Goal: Information Seeking & Learning: Check status

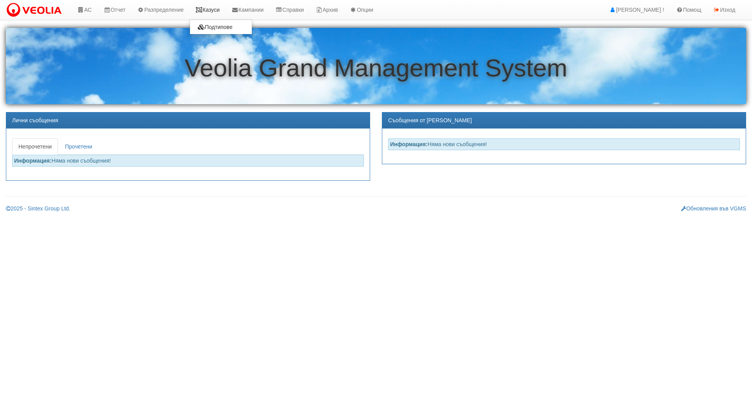
click at [208, 9] on link "Казуси" at bounding box center [208, 10] width 36 height 20
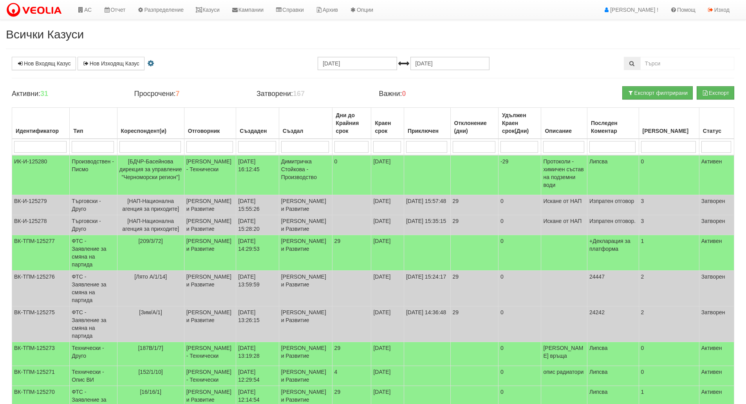
click at [108, 148] on input "search" at bounding box center [93, 147] width 42 height 12
type input "те"
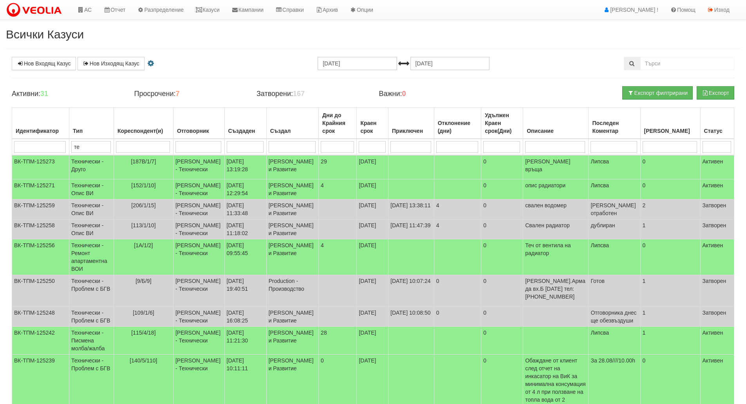
type input "тех"
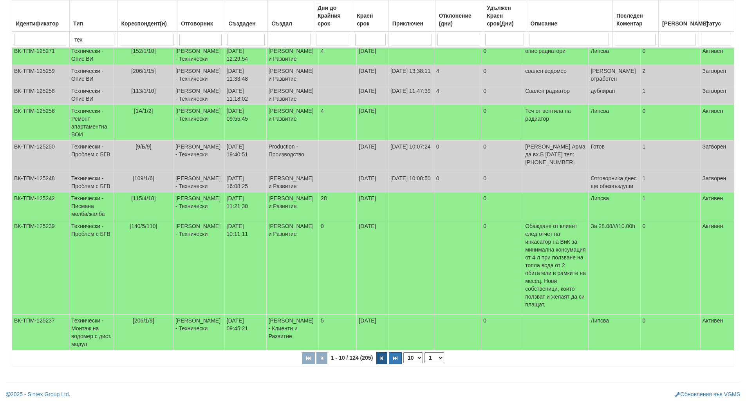
type input "тех"
click at [382, 358] on icon "button" at bounding box center [382, 358] width 2 height 4
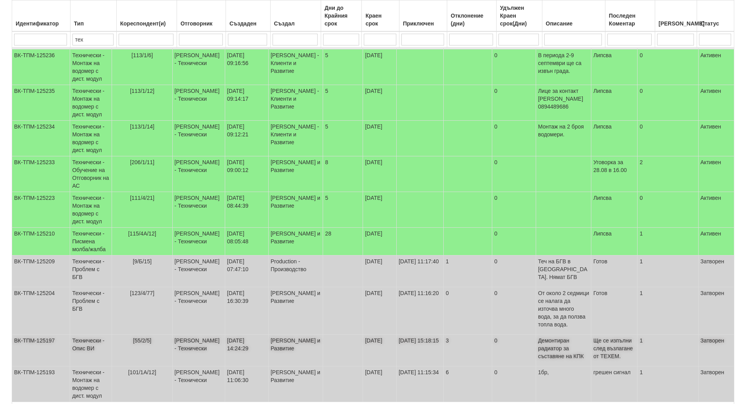
scroll to position [138, 0]
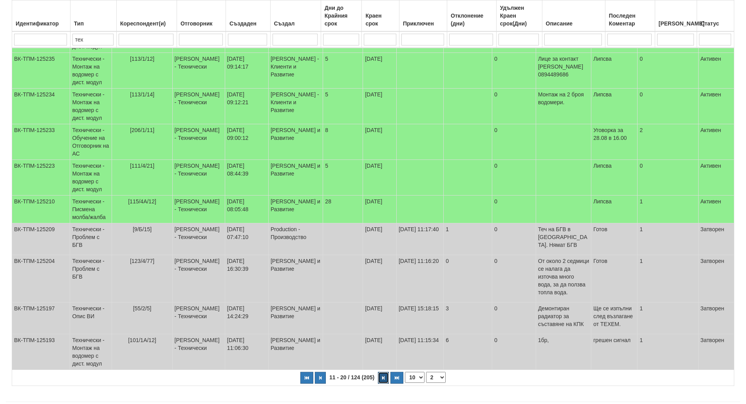
click at [378, 372] on button "button" at bounding box center [383, 378] width 11 height 12
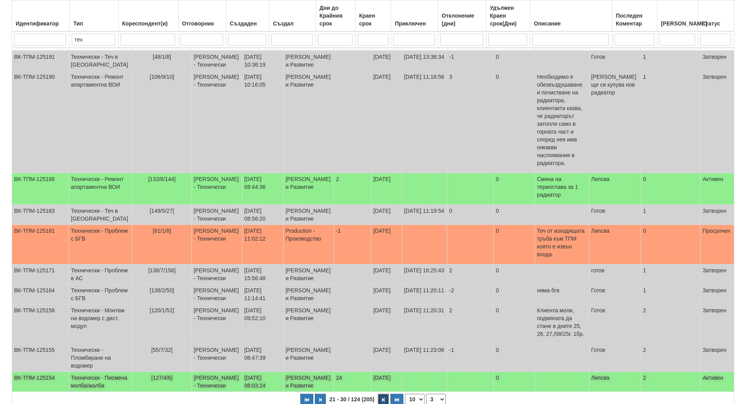
scroll to position [177, 0]
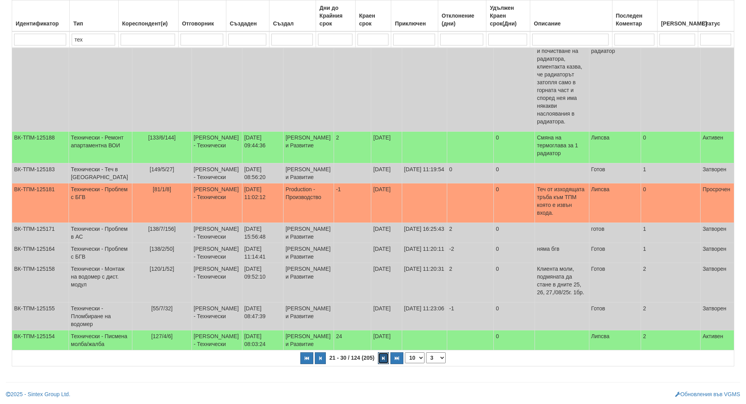
click at [383, 356] on icon "button" at bounding box center [383, 358] width 2 height 4
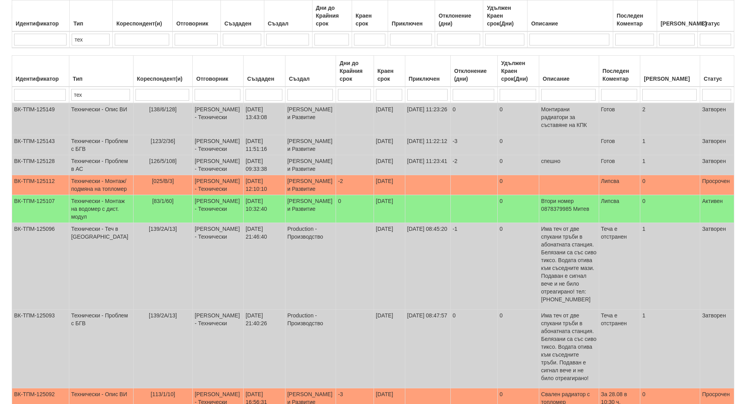
scroll to position [170, 0]
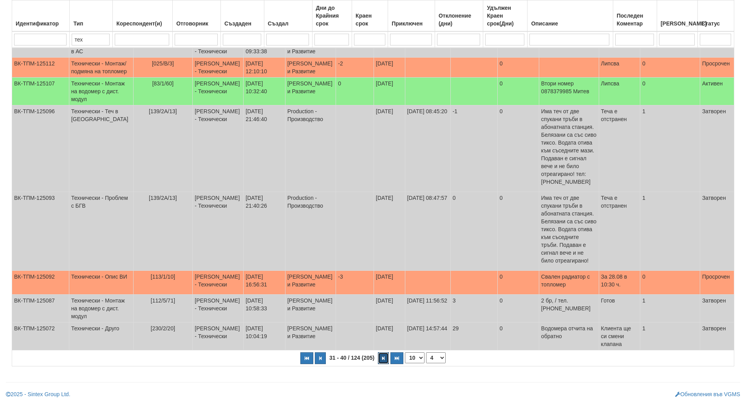
click at [383, 356] on icon "button" at bounding box center [383, 358] width 2 height 4
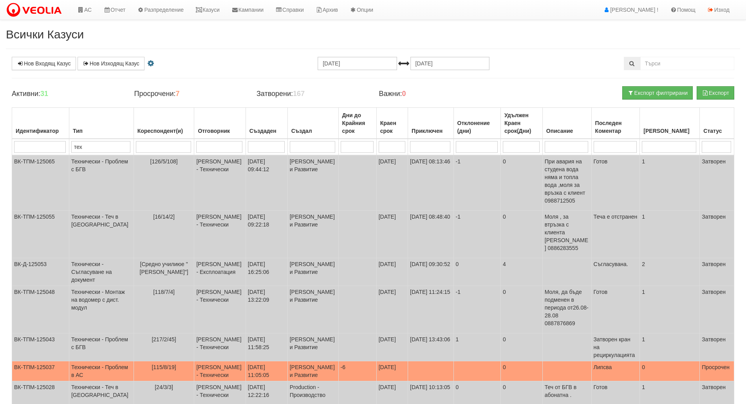
scroll to position [142, 0]
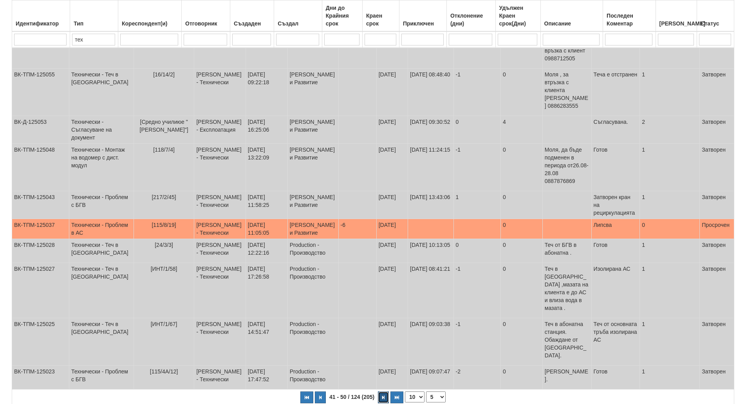
click at [383, 391] on button "button" at bounding box center [383, 397] width 11 height 12
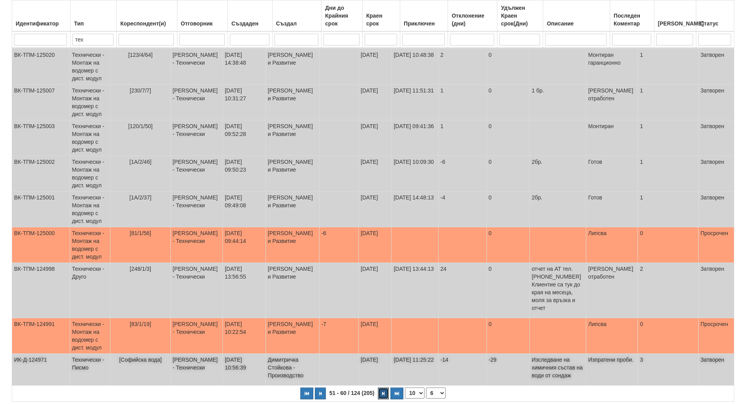
scroll to position [0, 0]
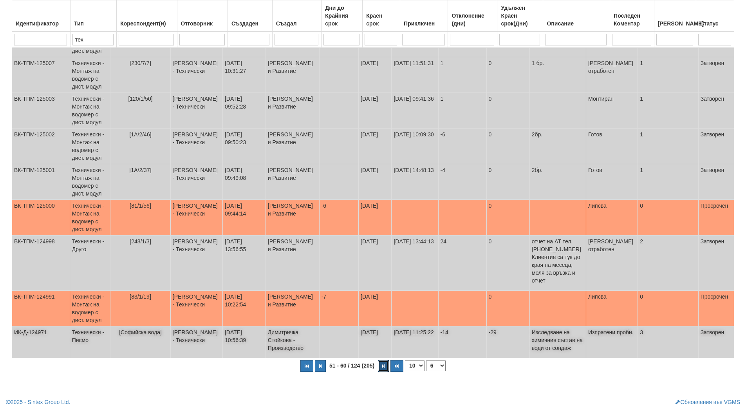
click at [383, 360] on button "button" at bounding box center [383, 366] width 11 height 12
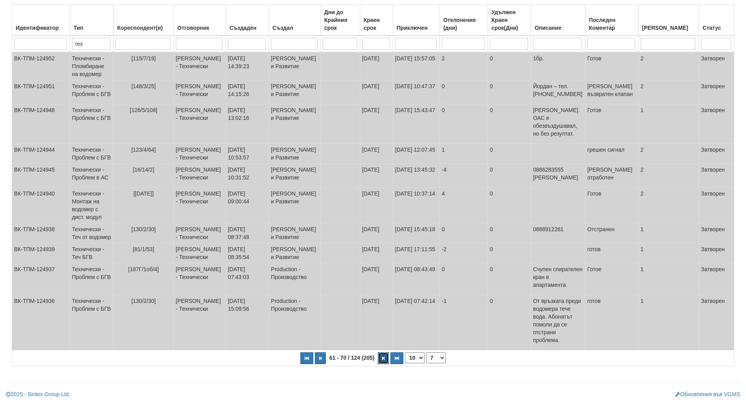
click at [383, 355] on button "button" at bounding box center [383, 358] width 11 height 12
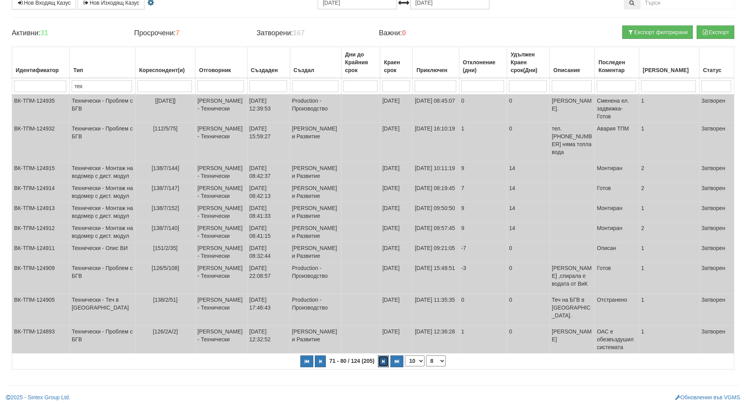
scroll to position [103, 0]
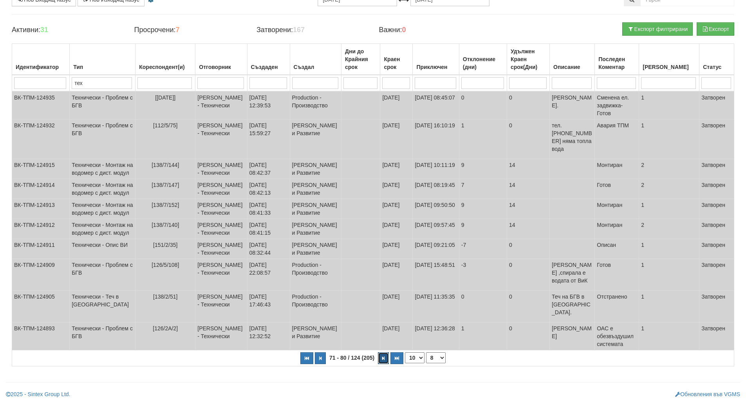
click at [382, 355] on button "button" at bounding box center [383, 358] width 11 height 12
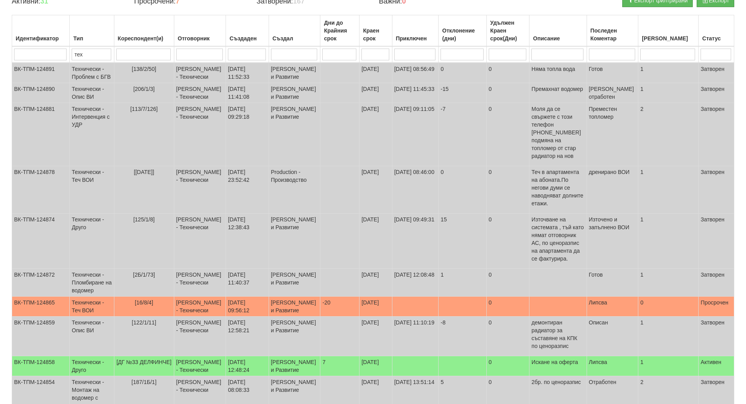
scroll to position [154, 0]
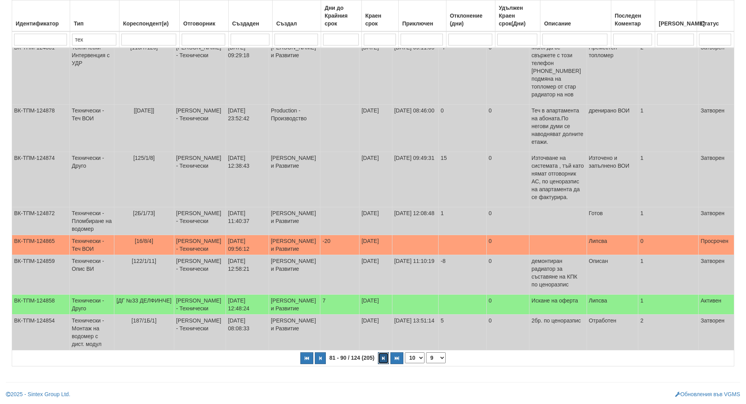
click at [382, 355] on button "button" at bounding box center [383, 358] width 11 height 12
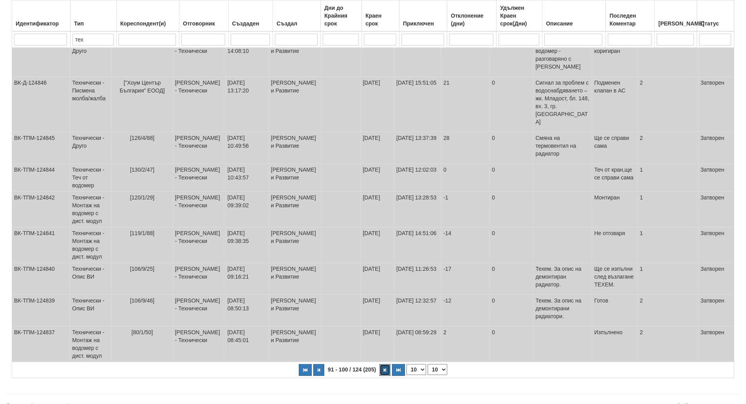
click at [381, 364] on button "button" at bounding box center [385, 370] width 11 height 12
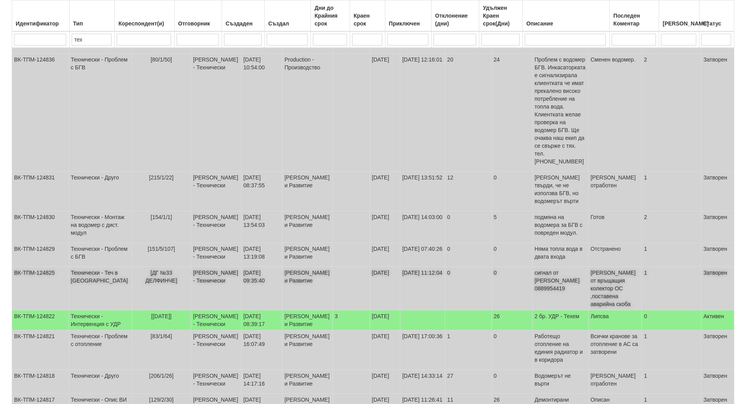
scroll to position [181, 0]
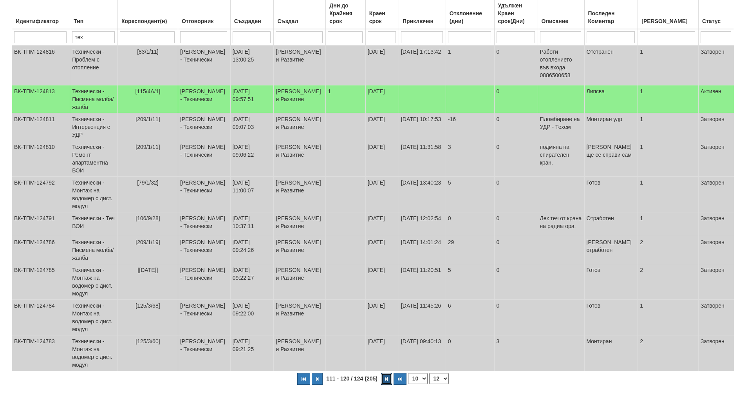
scroll to position [142, 0]
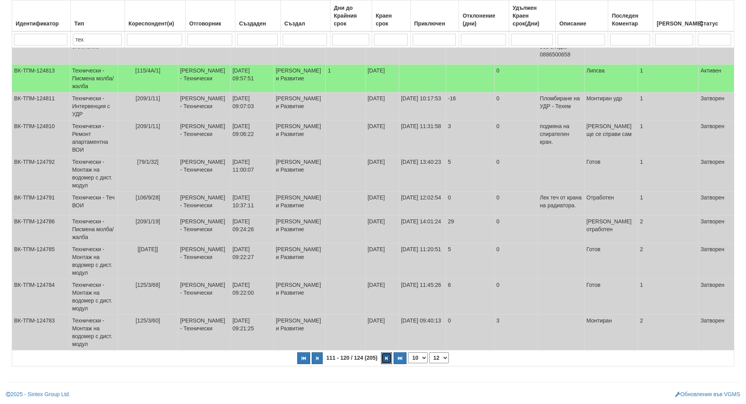
click at [385, 356] on button "button" at bounding box center [386, 358] width 11 height 12
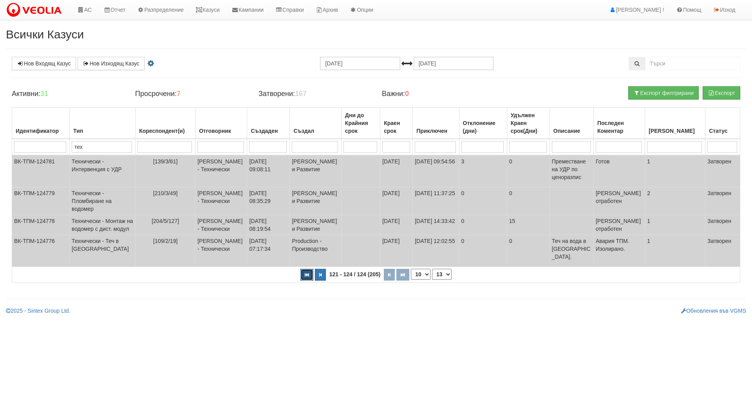
click at [305, 277] on icon "button" at bounding box center [307, 275] width 4 height 4
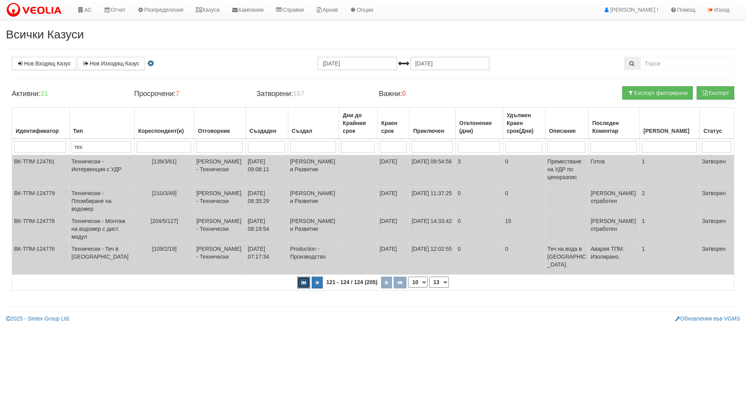
select select "1"
